Goal: Task Accomplishment & Management: Use online tool/utility

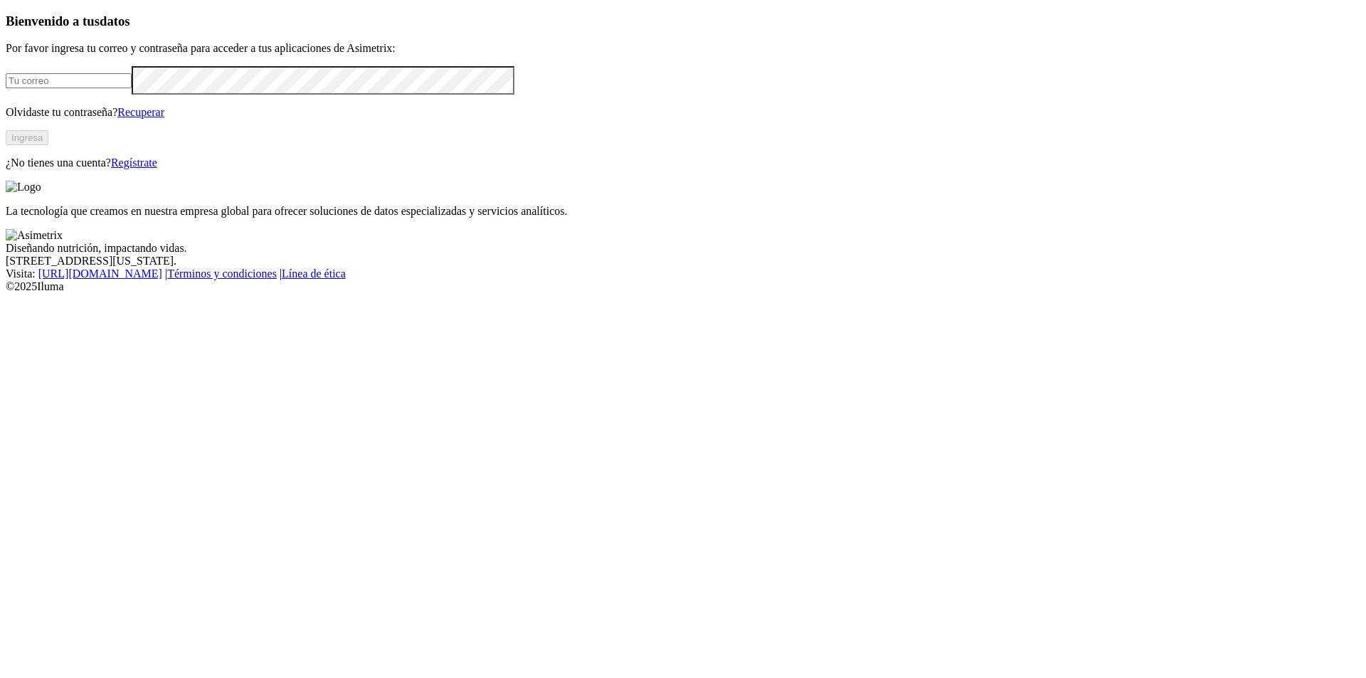
type input "[PERSON_NAME][EMAIL_ADDRESS][PERSON_NAME][DOMAIN_NAME]"
drag, startPoint x: 0, startPoint y: 0, endPoint x: 307, endPoint y: 376, distance: 486.0
click at [48, 145] on button "Ingresa" at bounding box center [27, 137] width 43 height 15
